Goal: Transaction & Acquisition: Purchase product/service

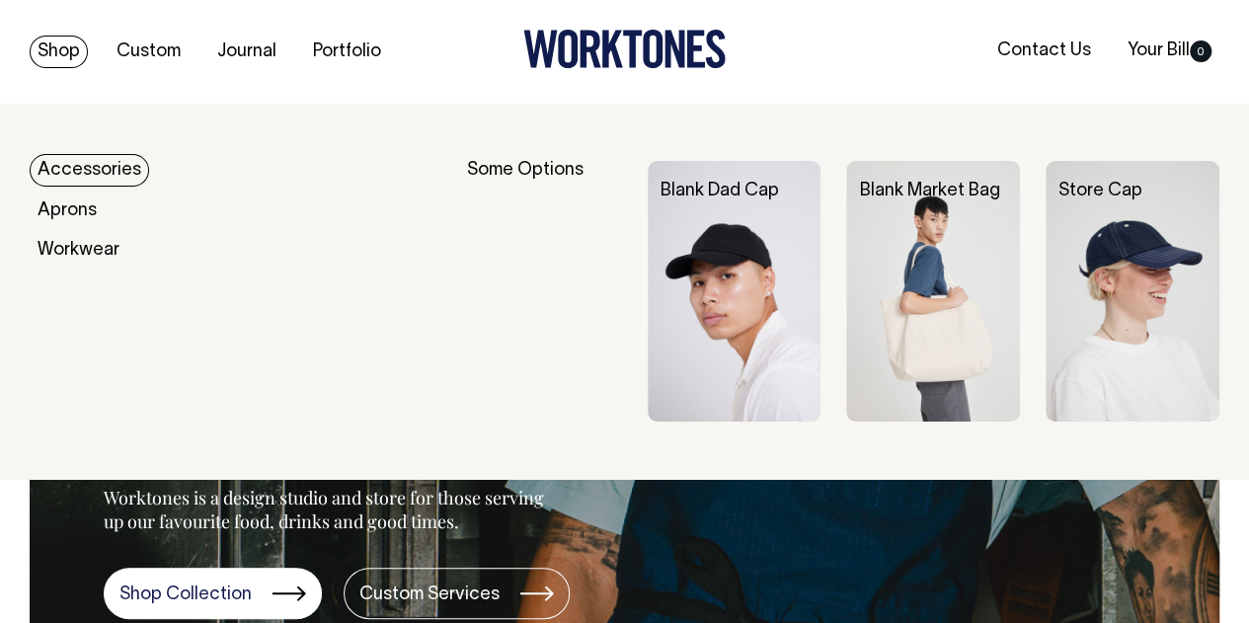
click at [71, 52] on link "Shop" at bounding box center [59, 52] width 58 height 33
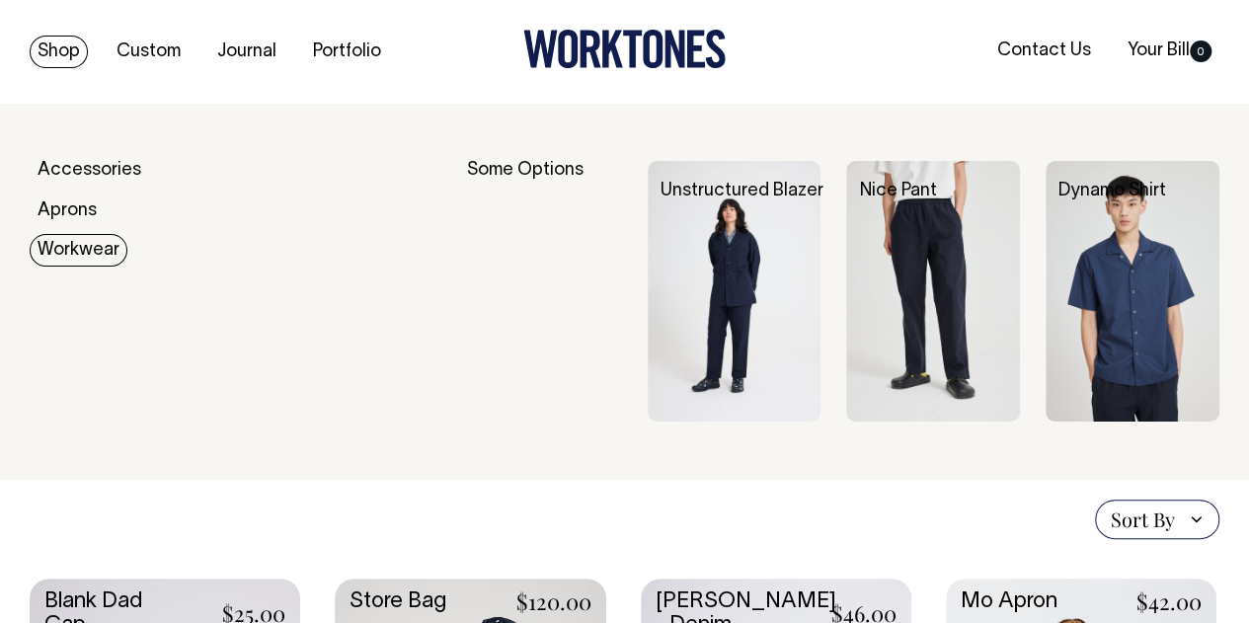
click at [81, 248] on link "Workwear" at bounding box center [79, 250] width 98 height 33
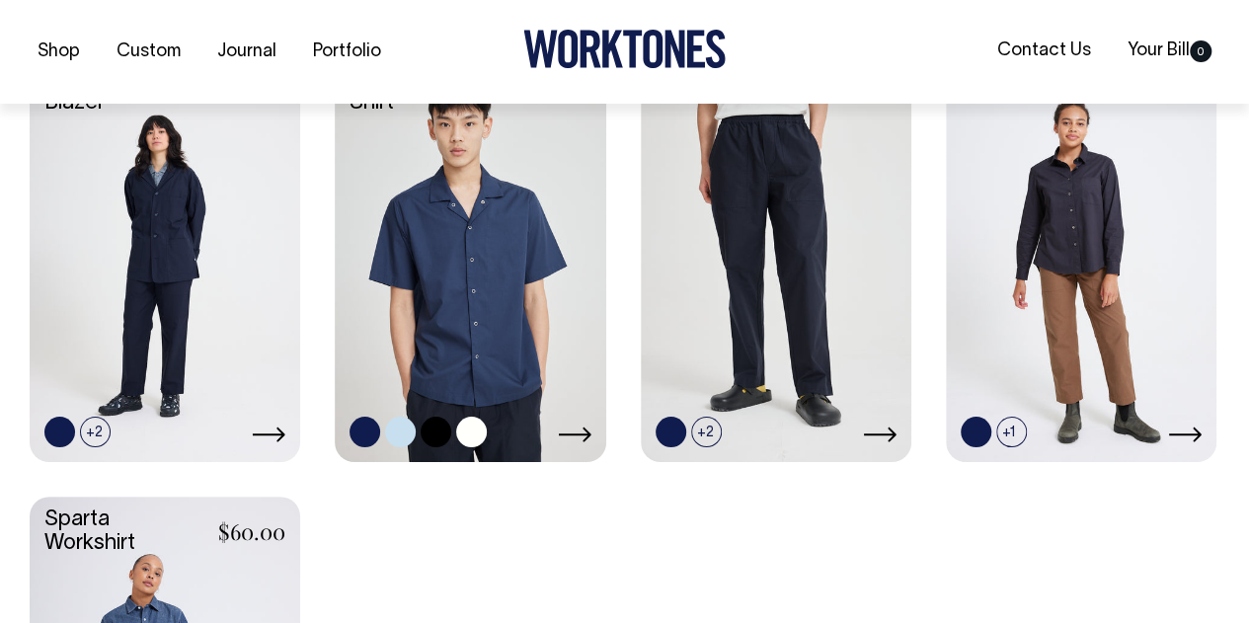
scroll to position [592, 0]
click at [578, 425] on icon at bounding box center [575, 433] width 34 height 16
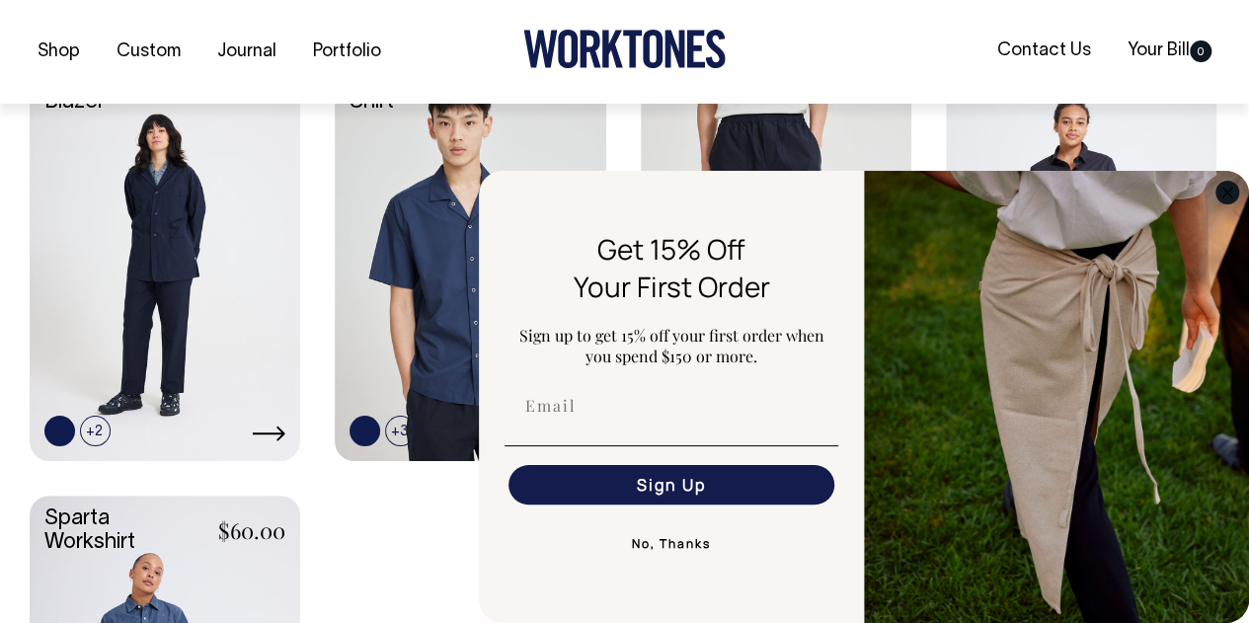
click at [1229, 190] on icon "Close dialog" at bounding box center [1227, 193] width 10 height 10
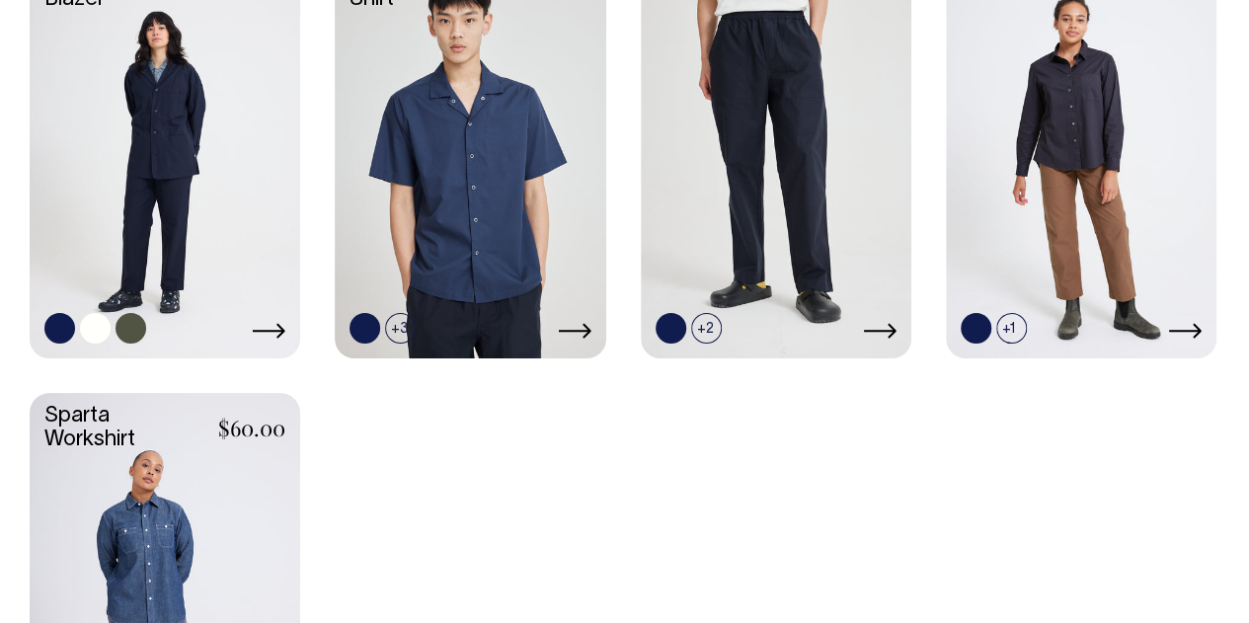
click at [154, 159] on link at bounding box center [165, 154] width 270 height 402
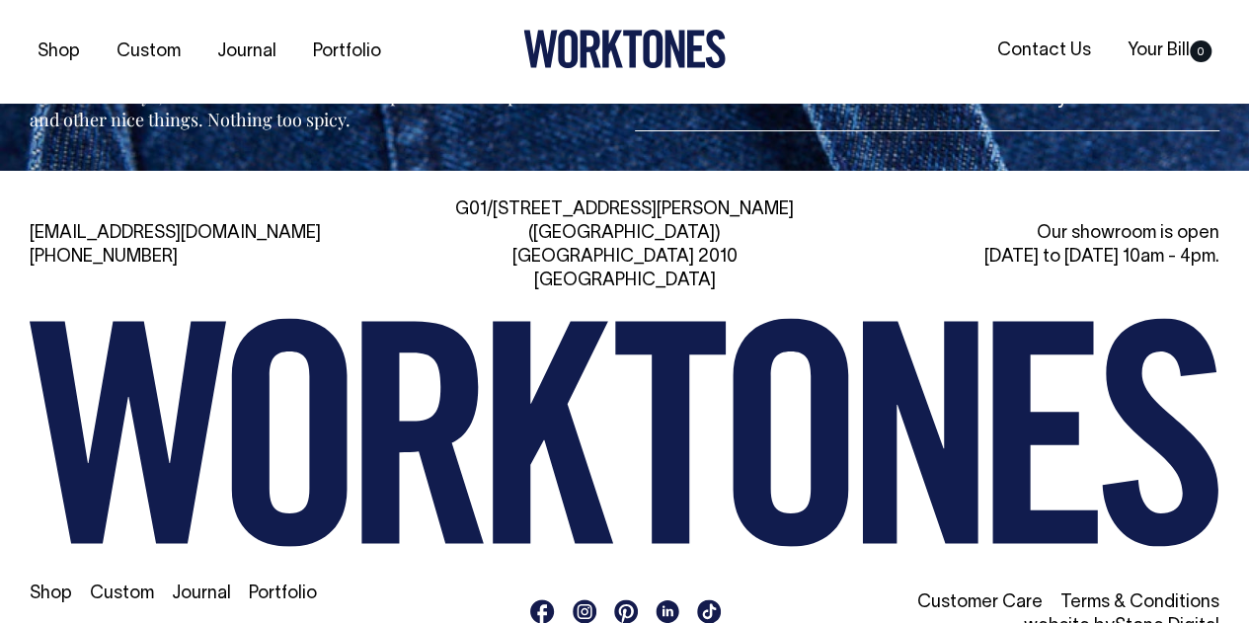
scroll to position [1826, 0]
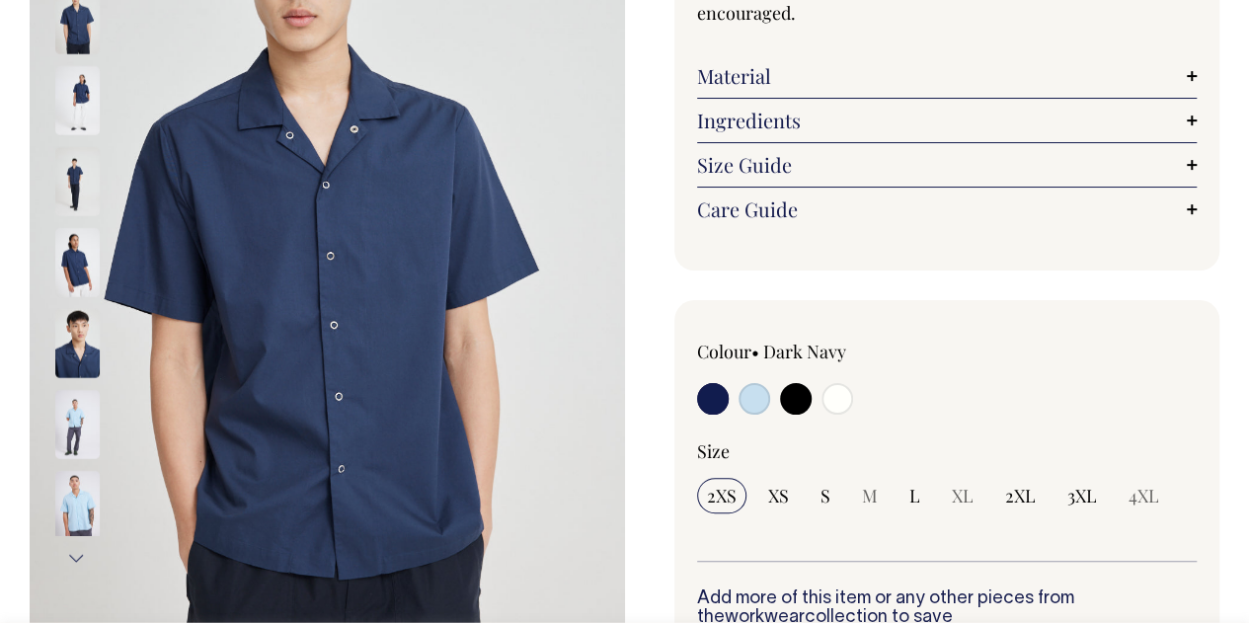
scroll to position [296, 0]
click at [795, 396] on input "radio" at bounding box center [796, 398] width 32 height 32
radio input "true"
select select "Black"
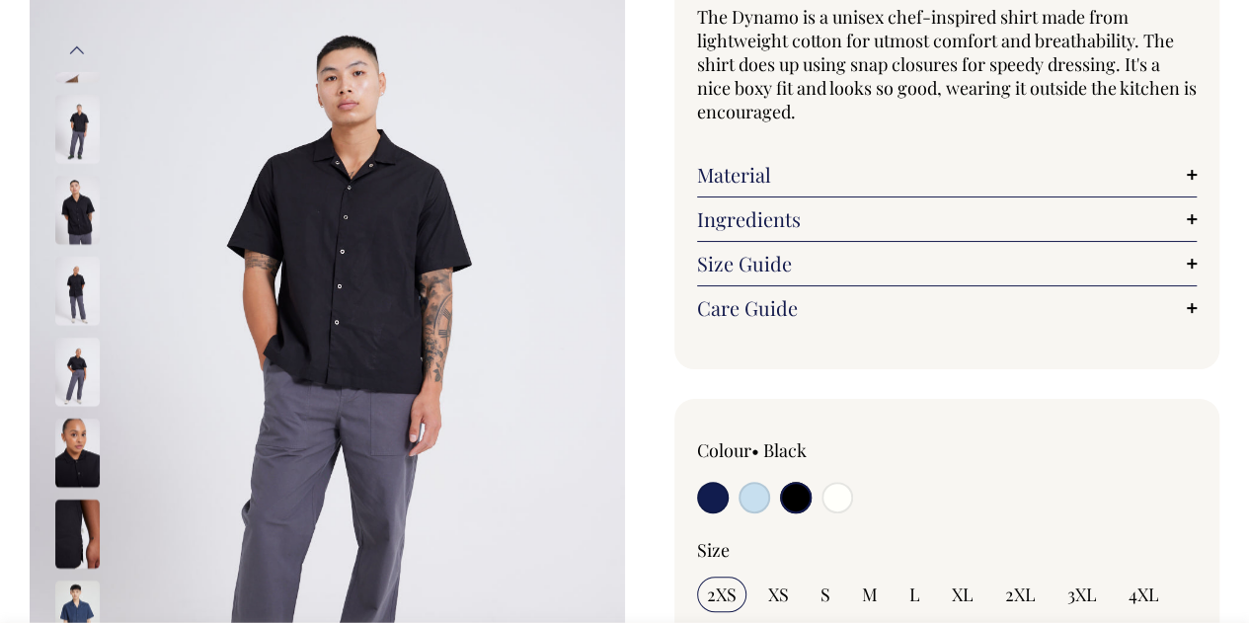
scroll to position [197, 0]
click at [1042, 355] on div "Dynamo Shirt The Dynamo is a unisex chef-inspired shirt made from lightweight c…" at bounding box center [947, 142] width 546 height 452
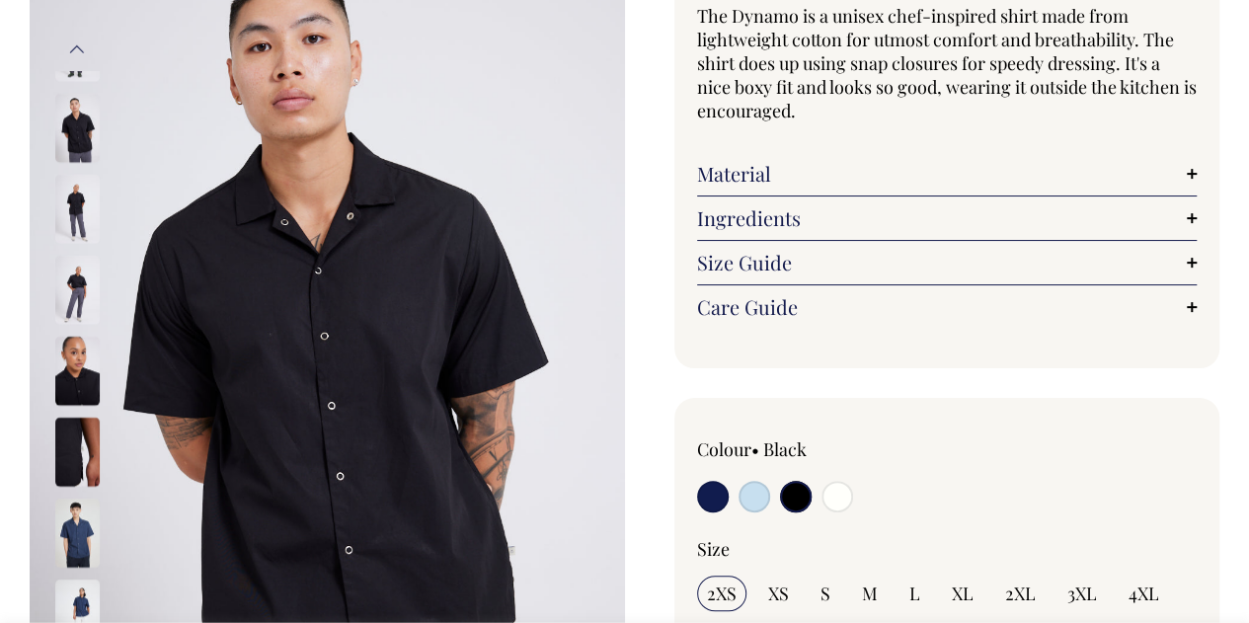
click at [65, 361] on img at bounding box center [77, 370] width 44 height 69
click at [48, 423] on img at bounding box center [327, 352] width 595 height 893
click at [79, 206] on img at bounding box center [77, 208] width 44 height 69
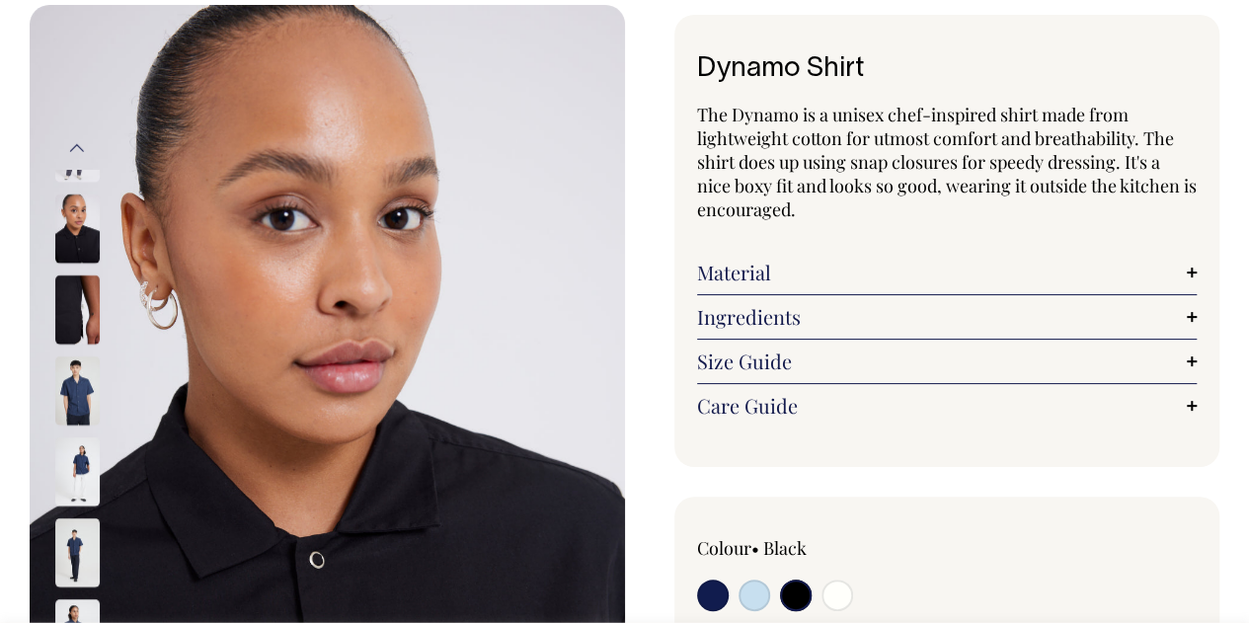
scroll to position [99, 0]
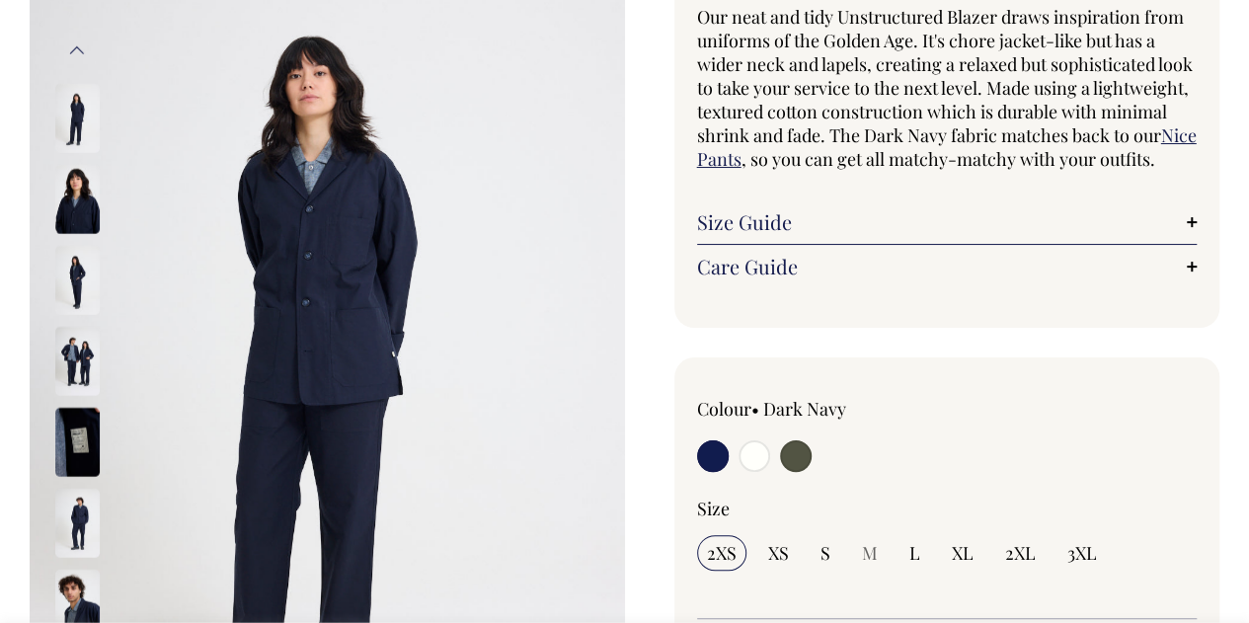
scroll to position [197, 0]
click at [81, 343] on img at bounding box center [77, 359] width 44 height 69
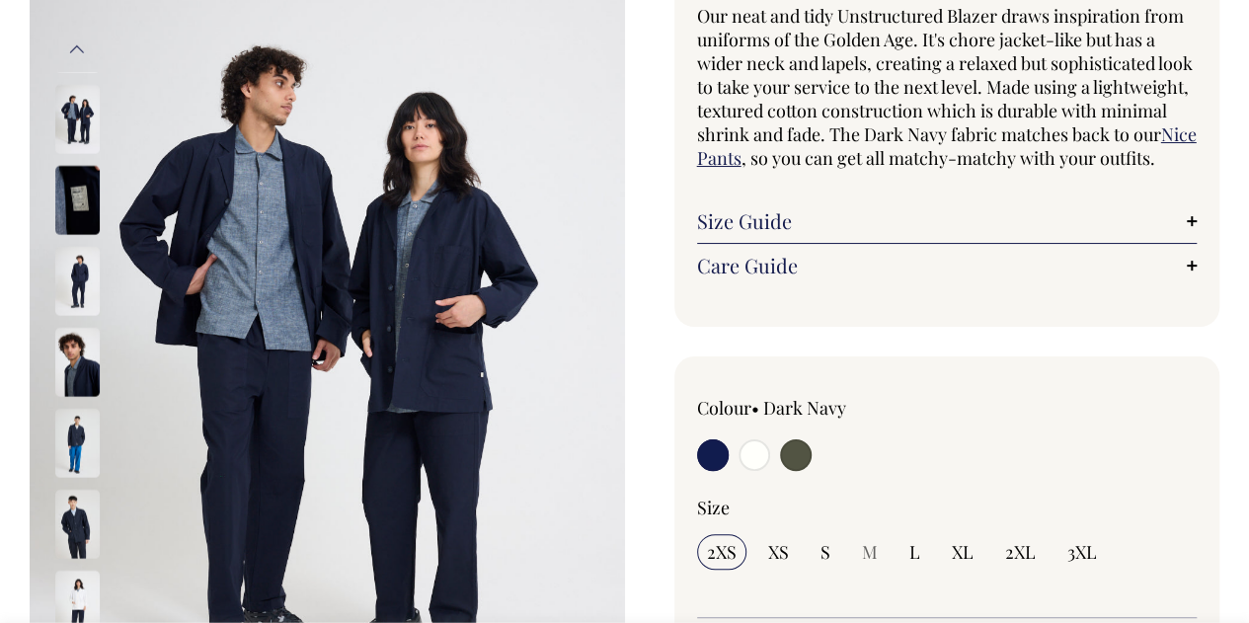
click at [67, 498] on img at bounding box center [77, 523] width 44 height 69
click at [67, 489] on img at bounding box center [77, 523] width 44 height 69
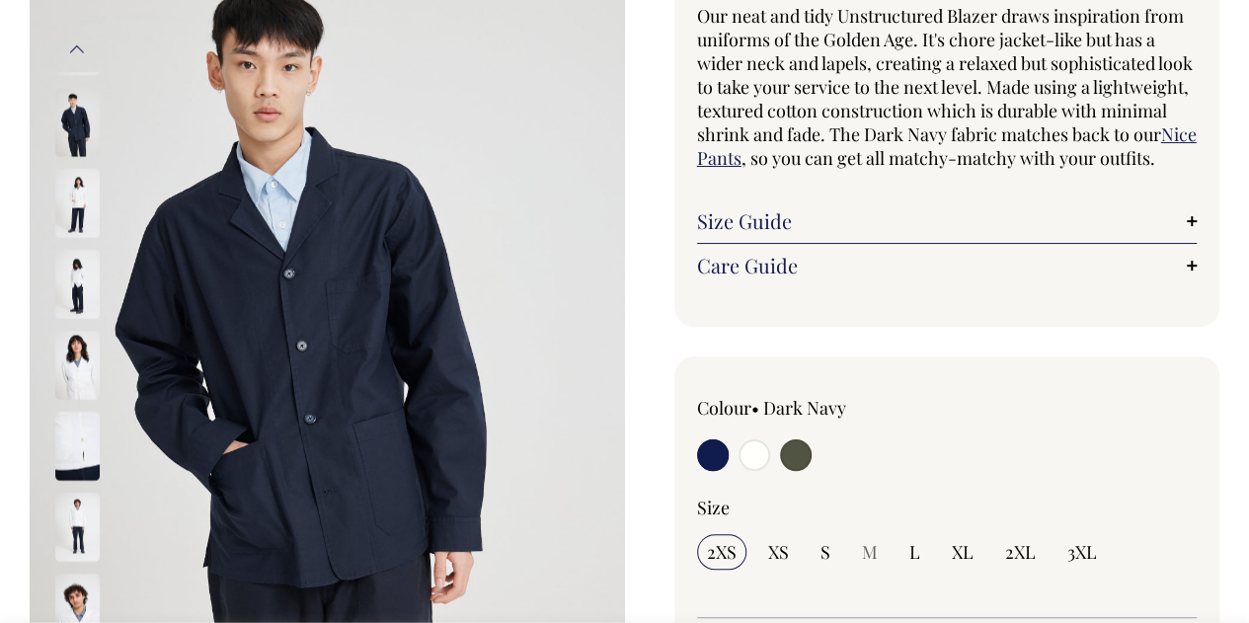
click at [1083, 365] on div "Unstructured Blazer Our neat and tidy Unstructured Blazer draws inspiration fro…" at bounding box center [922, 580] width 595 height 1329
click at [83, 513] on img at bounding box center [77, 526] width 44 height 69
click at [56, 512] on img at bounding box center [77, 526] width 44 height 69
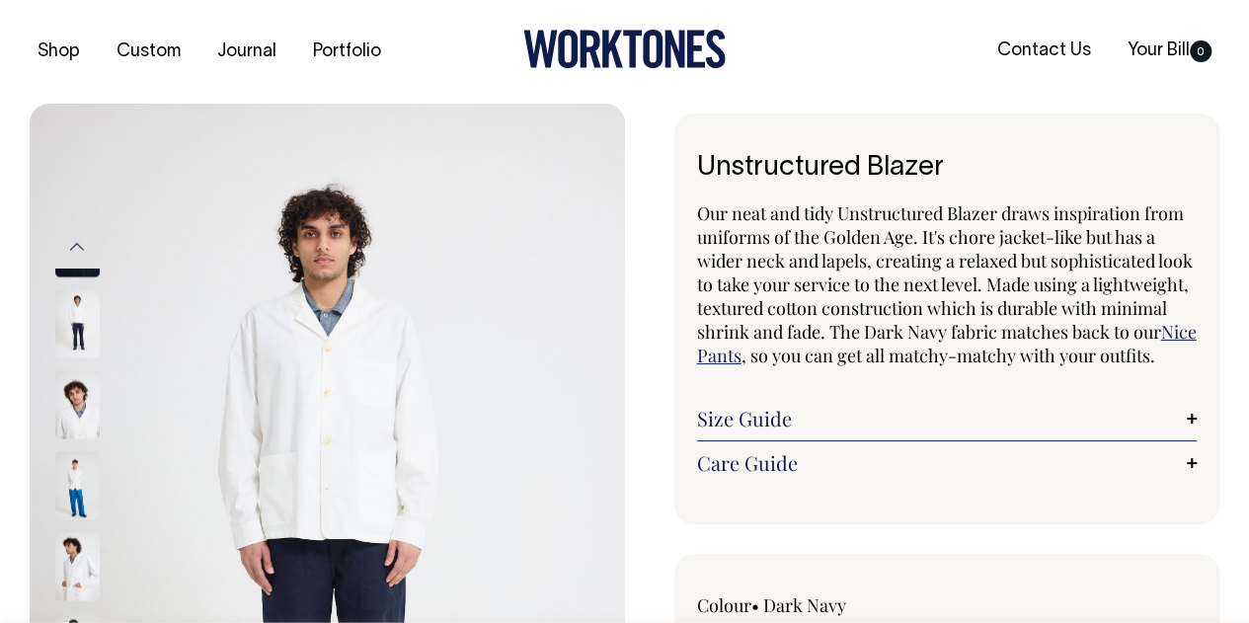
scroll to position [0, 0]
